Goal: Information Seeking & Learning: Learn about a topic

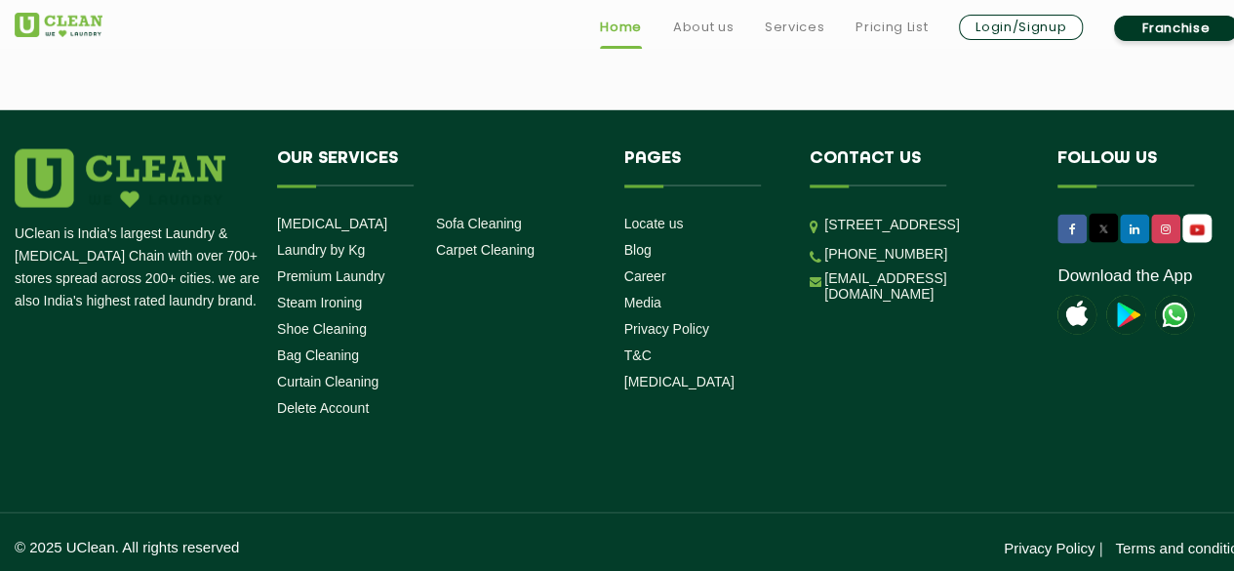
scroll to position [5616, 0]
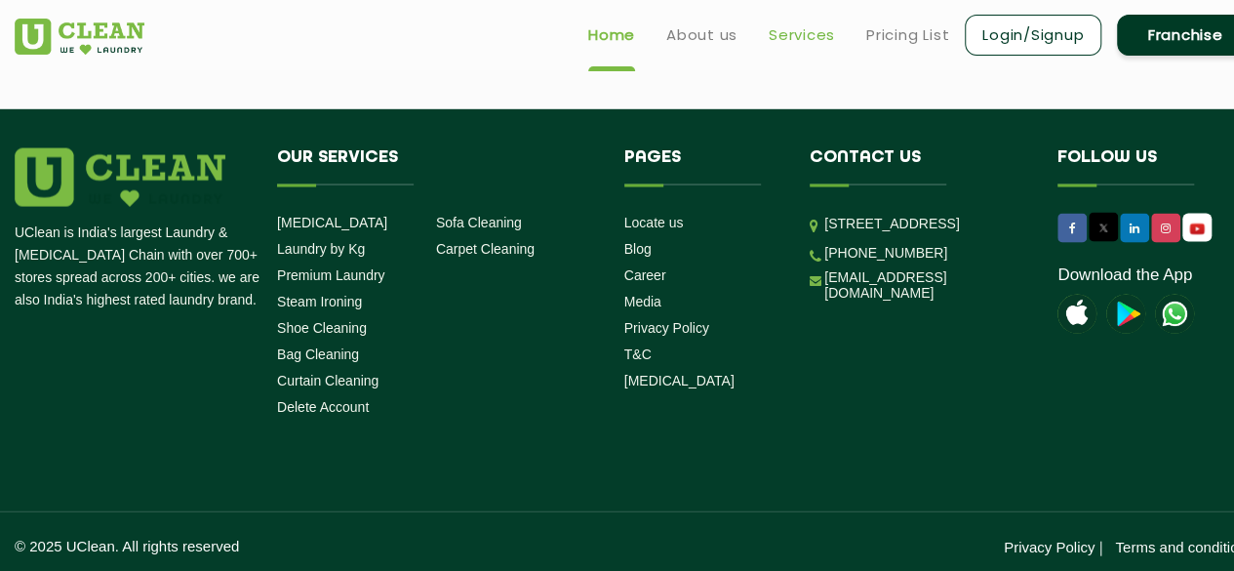
click at [799, 24] on link "Services" at bounding box center [802, 34] width 66 height 23
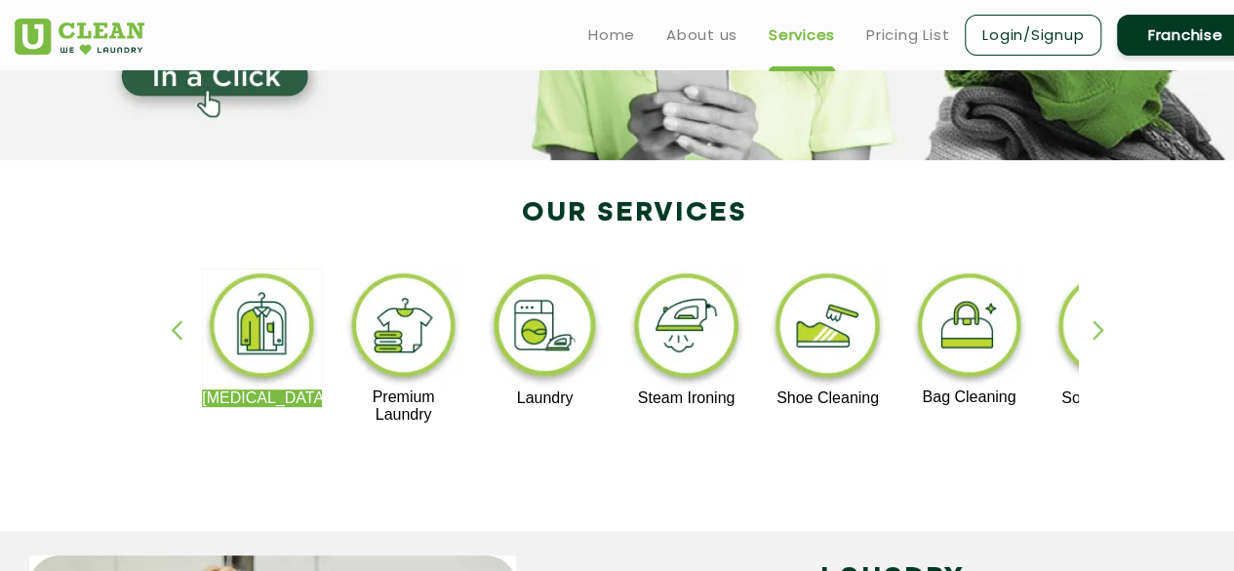
scroll to position [290, 0]
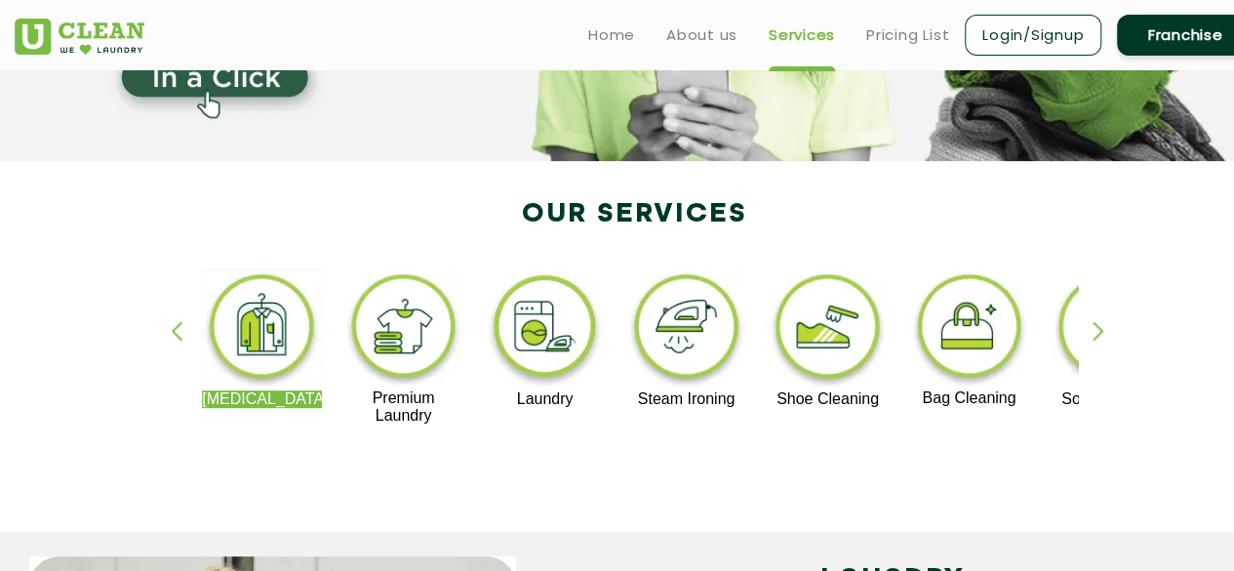
click at [1094, 329] on div "button" at bounding box center [1106, 348] width 29 height 54
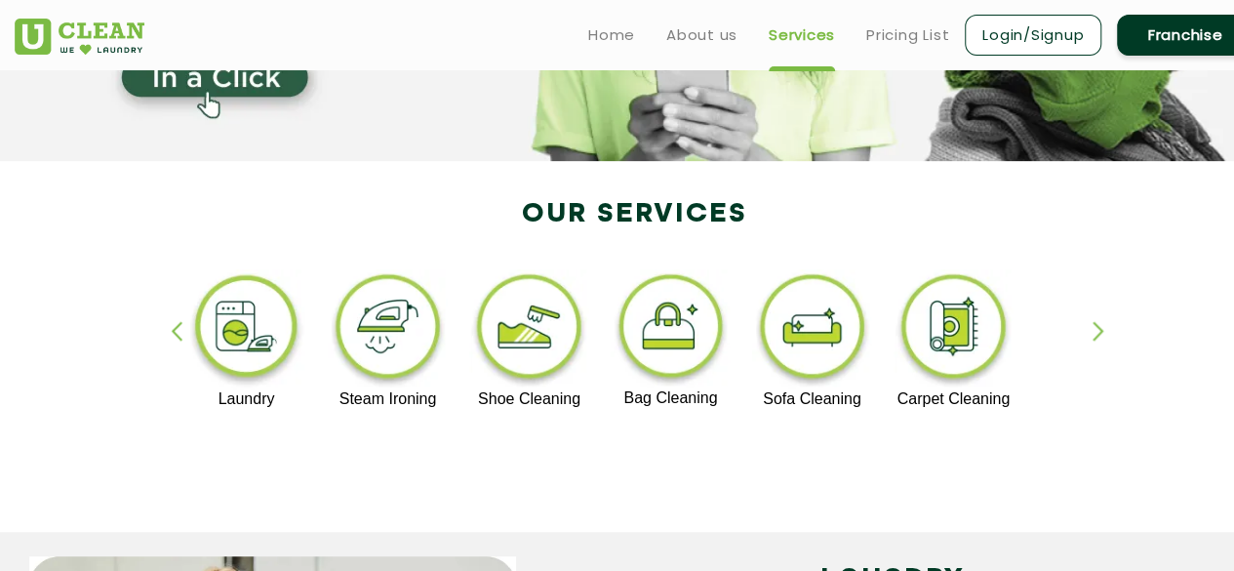
click at [1094, 329] on div "button" at bounding box center [1106, 348] width 29 height 54
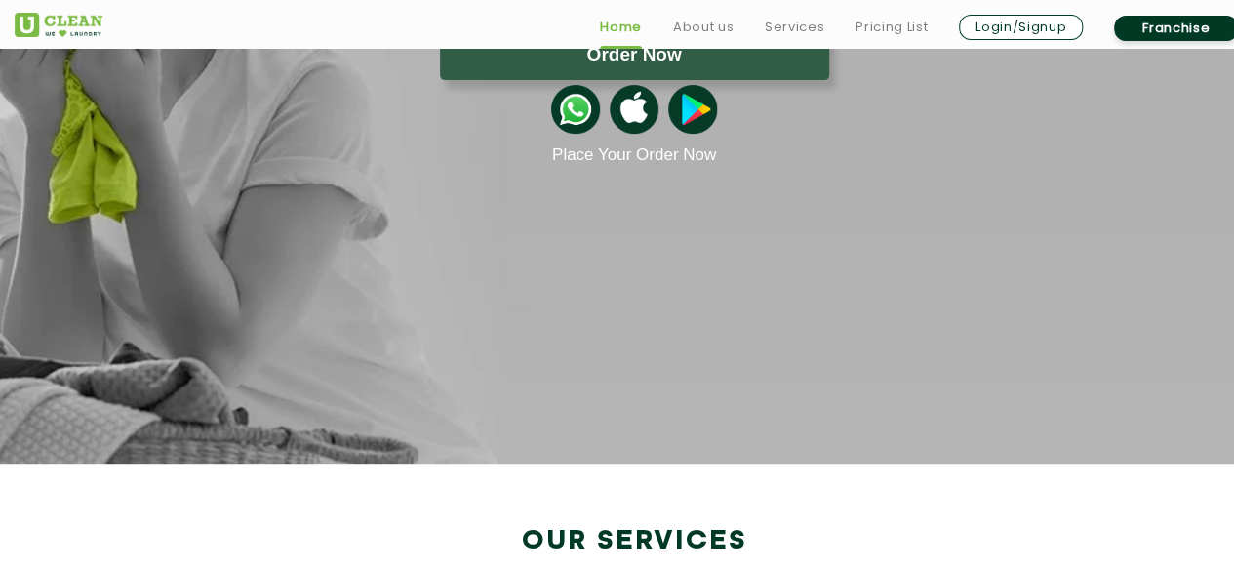
scroll to position [1014, 0]
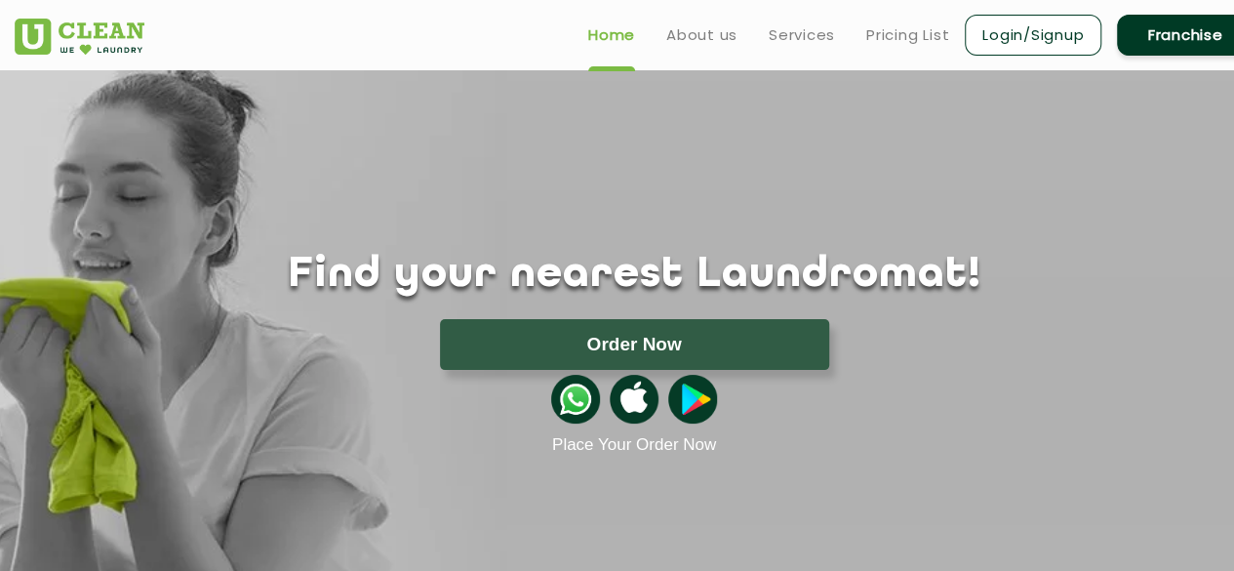
click at [883, 46] on ul "Home About us Services Pricing List Login/Signup Franchise" at bounding box center [913, 35] width 681 height 46
click at [912, 40] on link "Pricing List" at bounding box center [907, 34] width 83 height 23
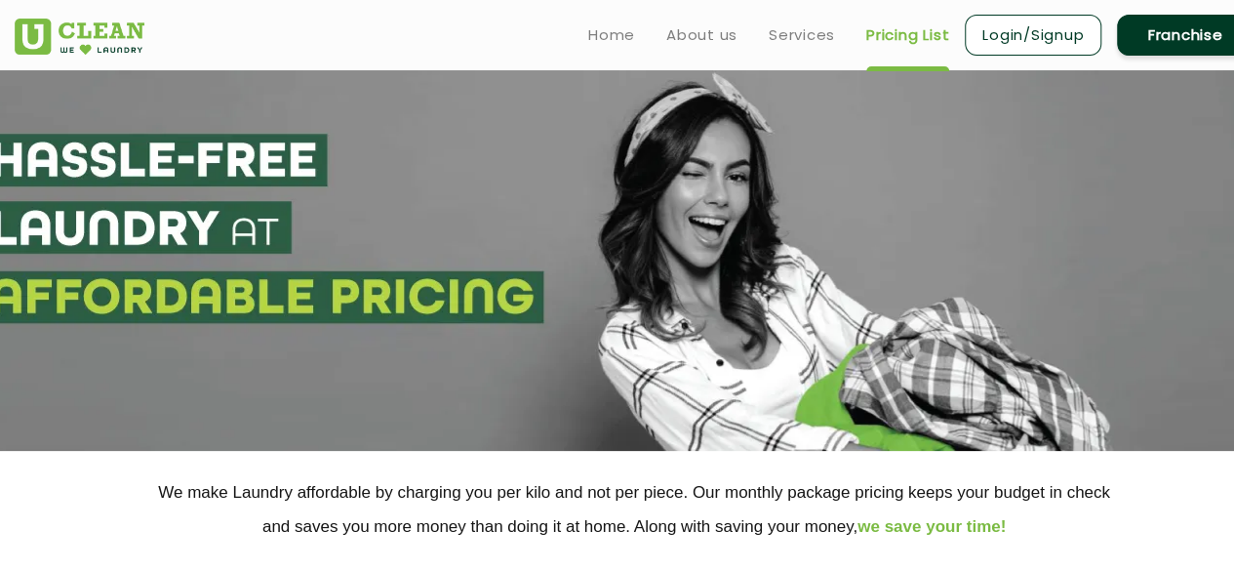
select select "0"
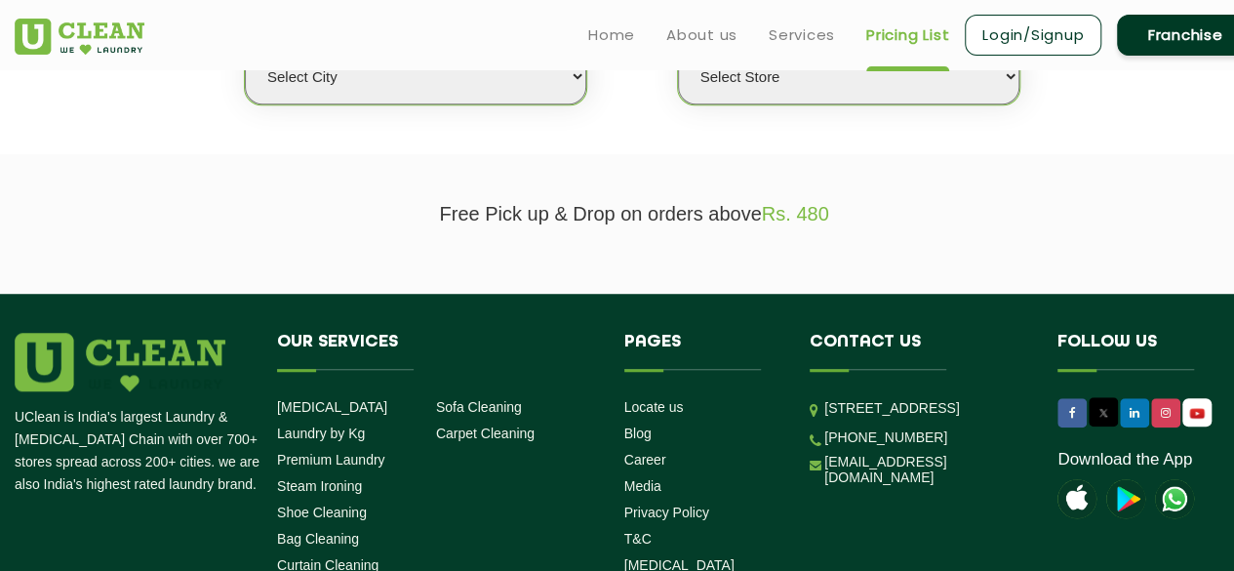
scroll to position [562, 0]
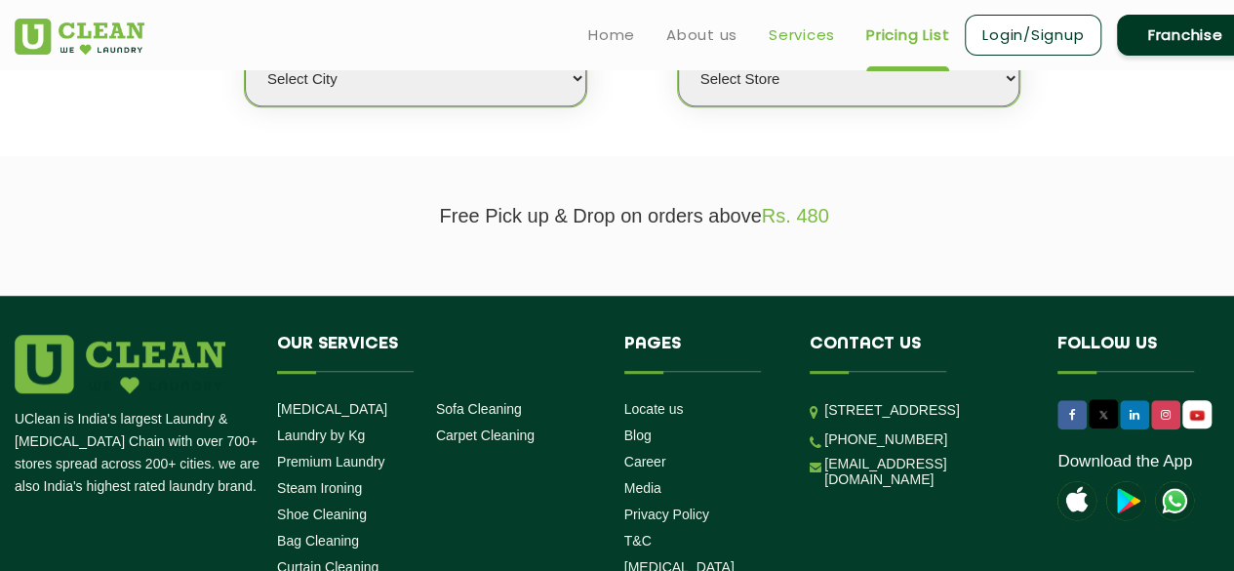
click at [793, 44] on link "Services" at bounding box center [802, 34] width 66 height 23
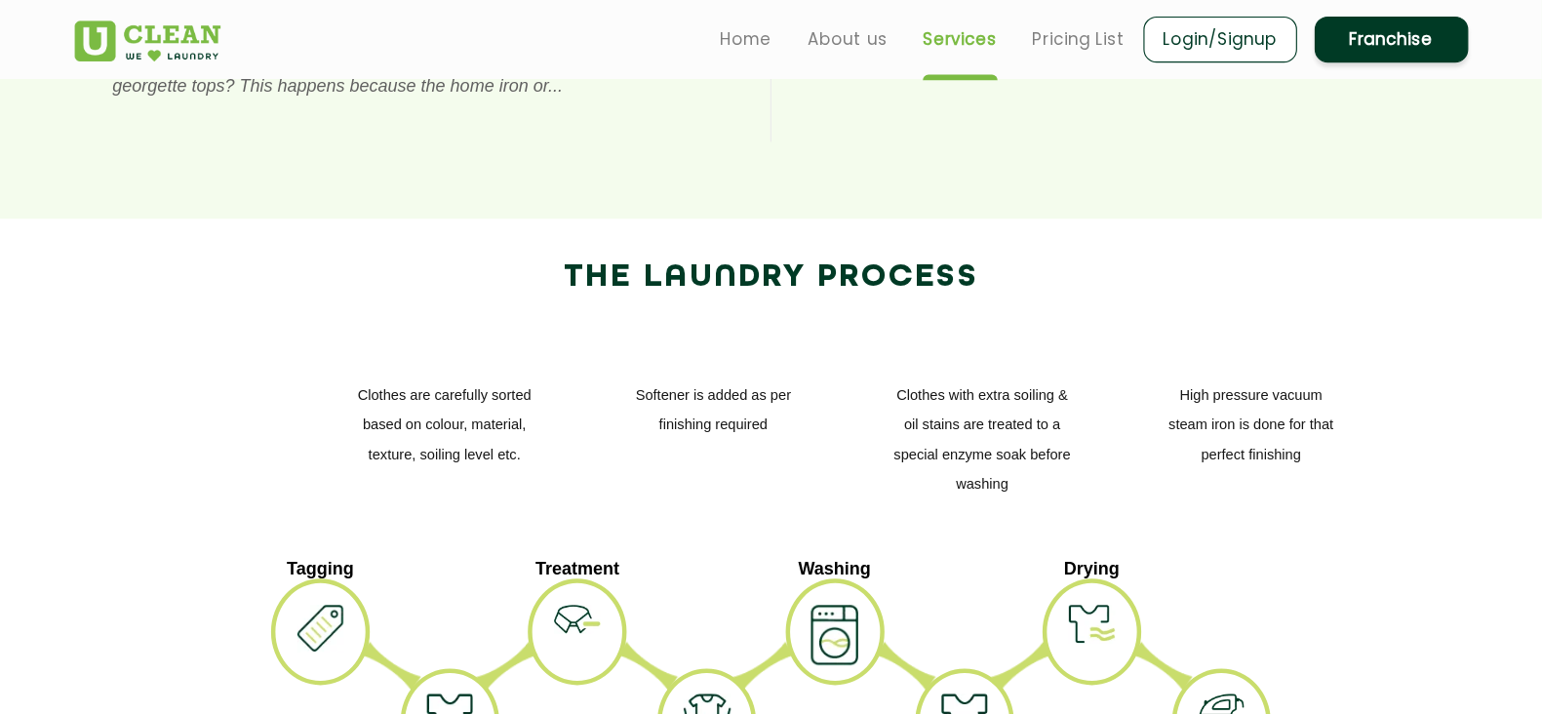
scroll to position [2201, 0]
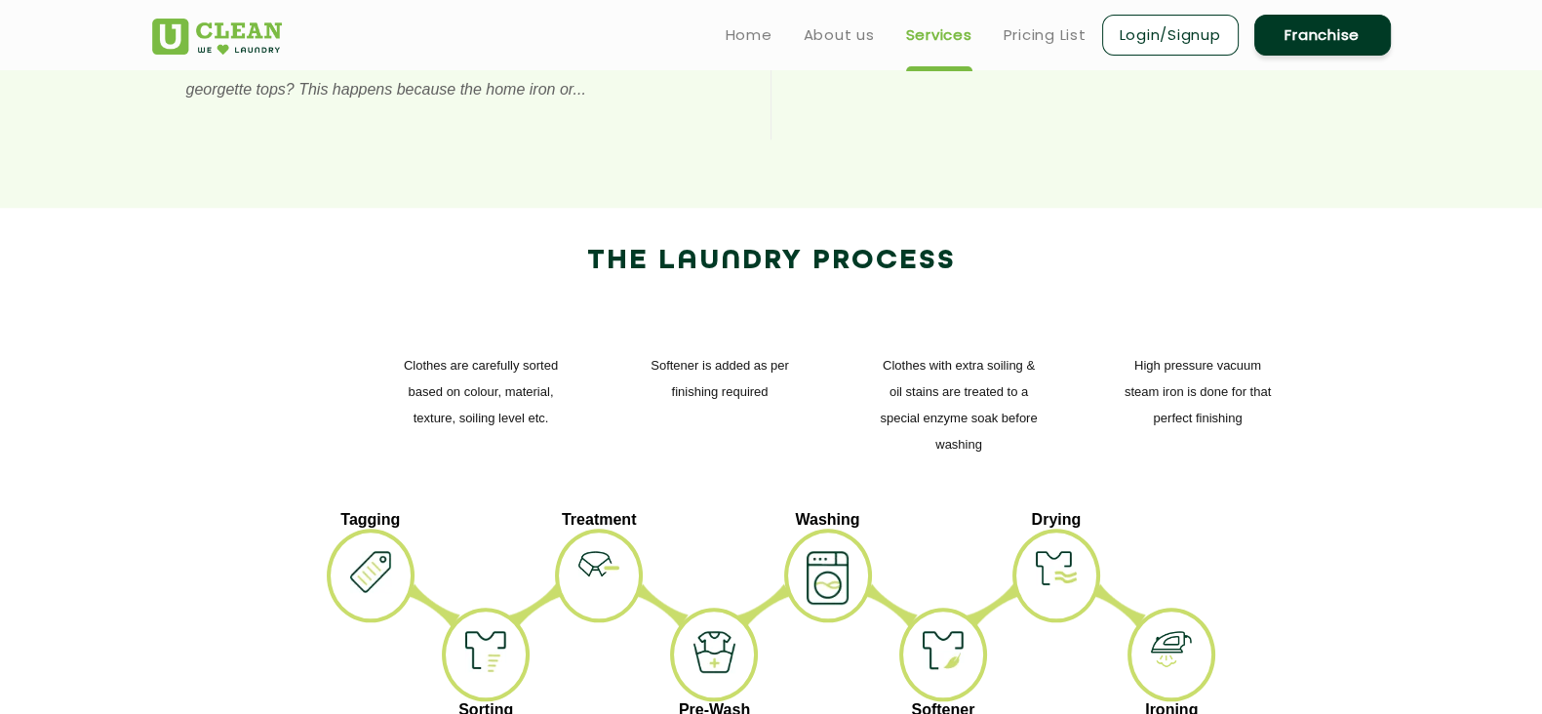
drag, startPoint x: 1247, startPoint y: 9, endPoint x: 263, endPoint y: 318, distance: 1031.5
click at [263, 318] on div "High pressure vacuum steam iron is done for that perfect finishing Clothes with…" at bounding box center [771, 404] width 1239 height 213
